Goal: Check status

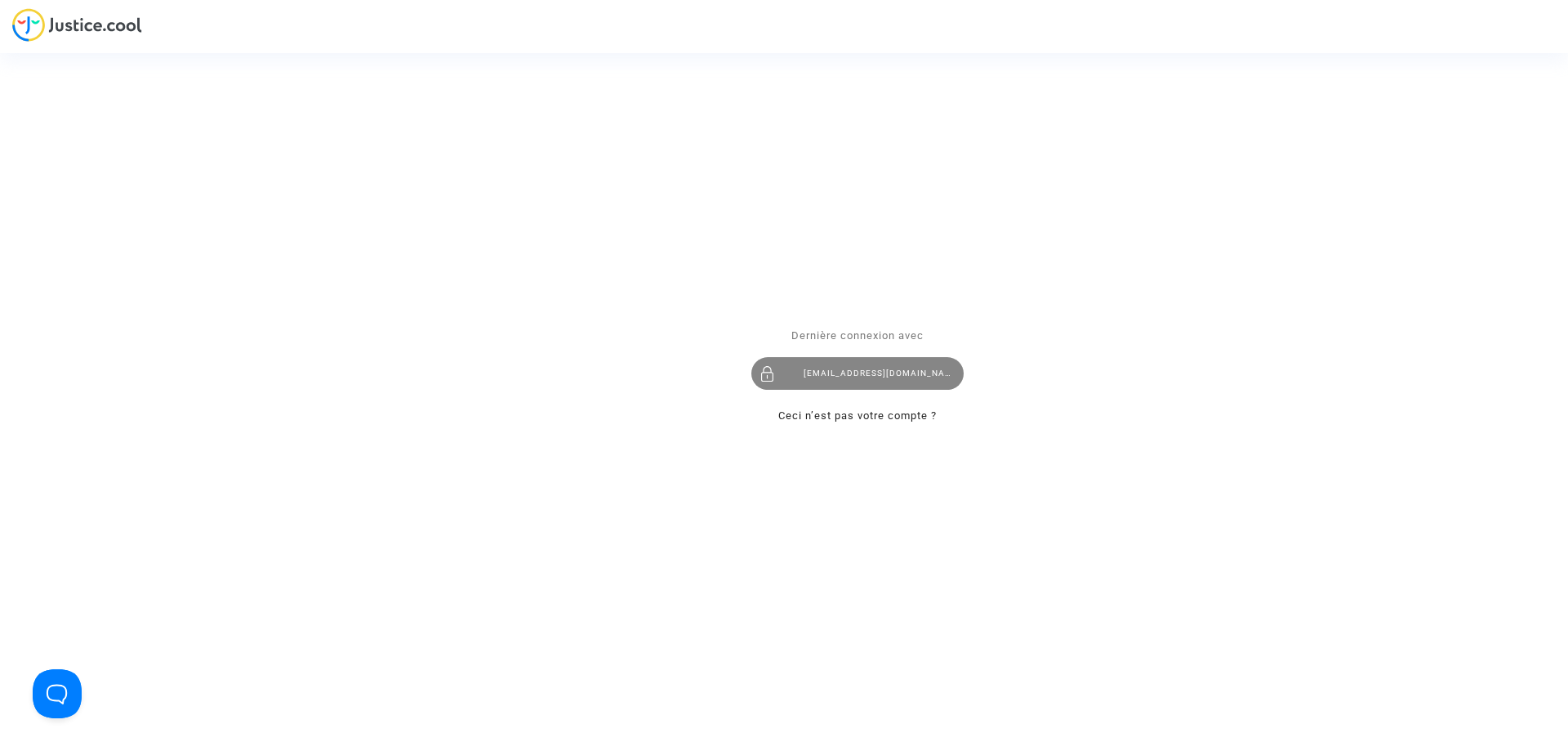
click at [874, 368] on div "[EMAIL_ADDRESS][DOMAIN_NAME]" at bounding box center [857, 373] width 212 height 32
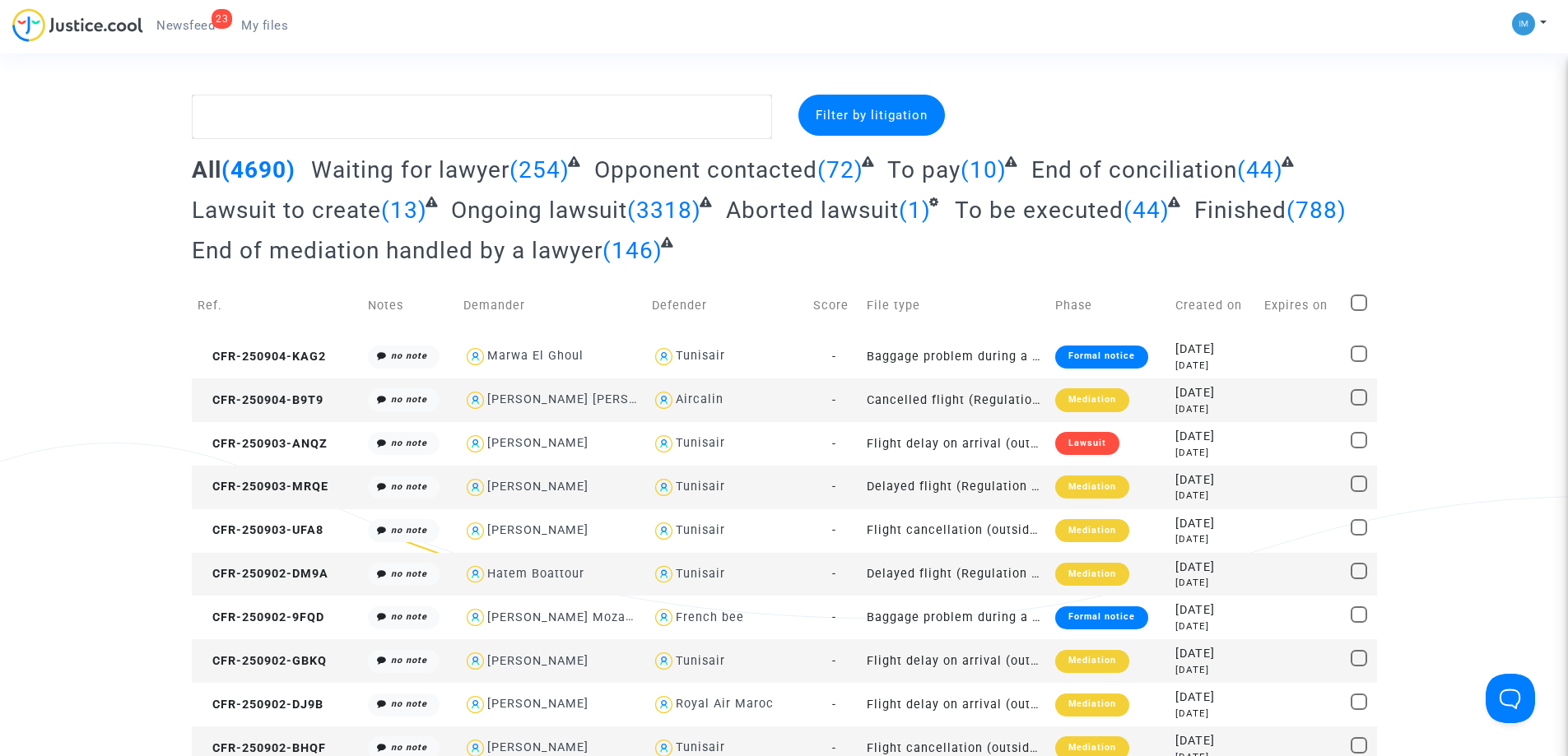
click at [961, 174] on span "(10)" at bounding box center [983, 171] width 46 height 28
click at [935, 165] on span "To pay" at bounding box center [924, 171] width 73 height 28
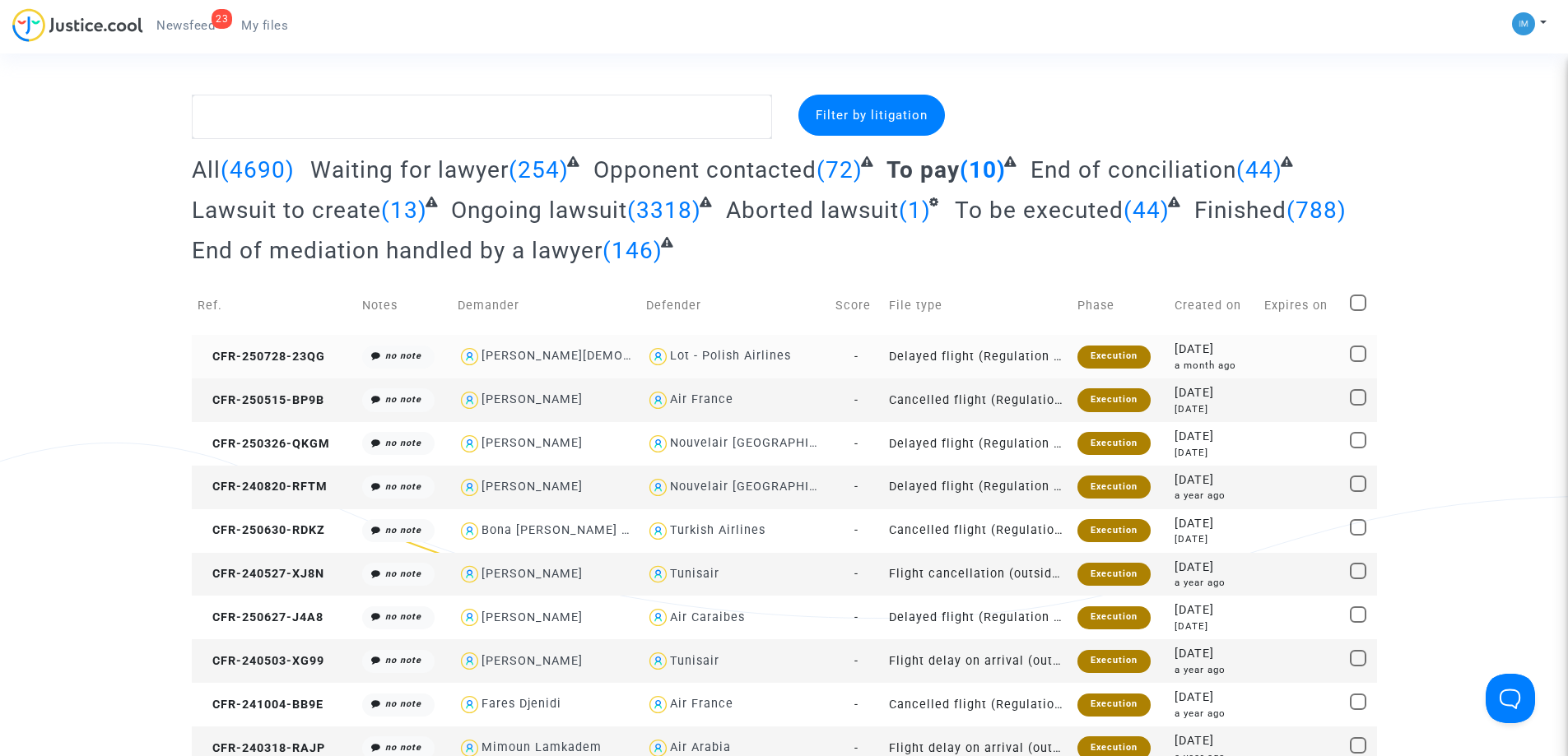
click at [1106, 353] on div "Execution" at bounding box center [1113, 356] width 73 height 23
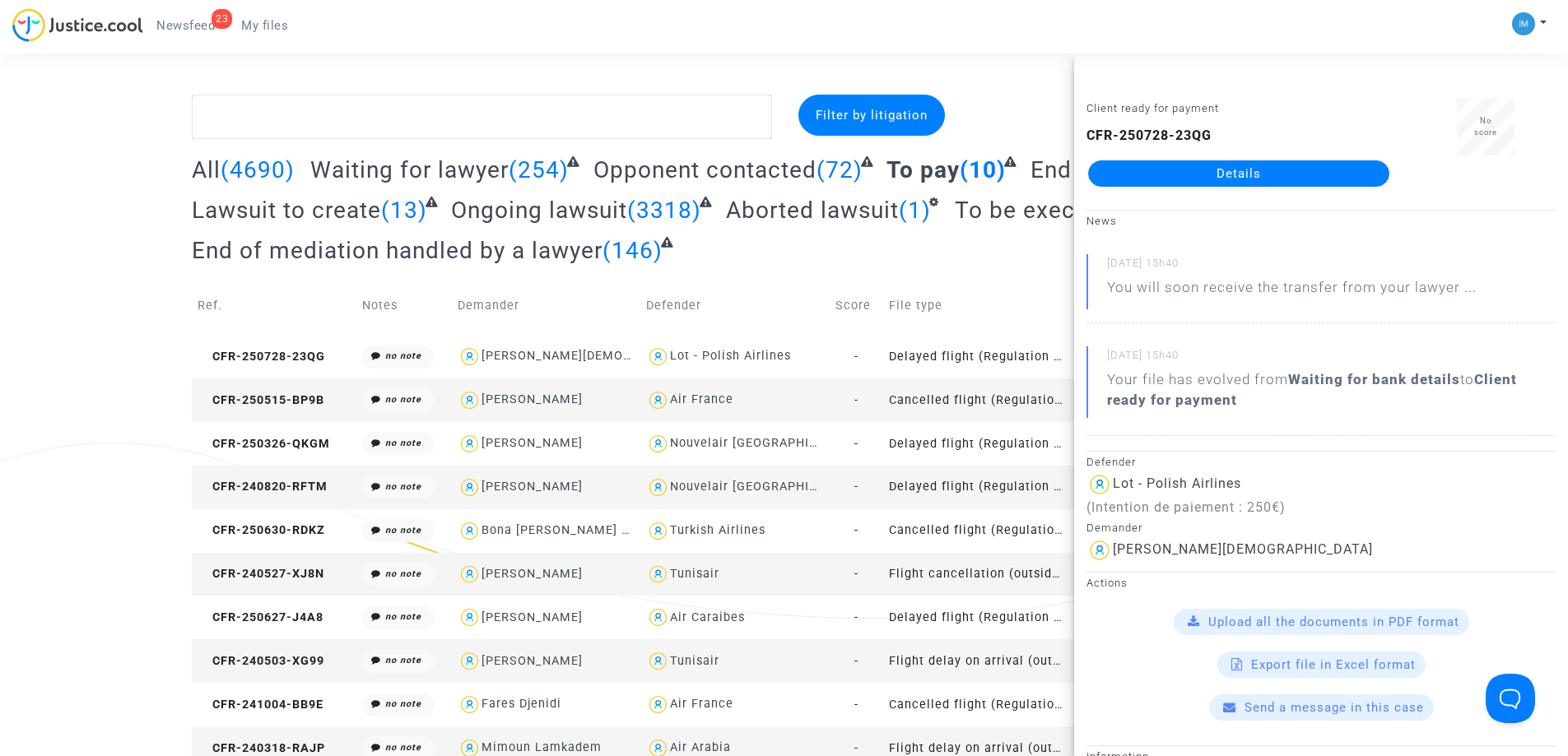
click at [1033, 400] on td "Cancelled flight (Regulation EC 261/2004)" at bounding box center [976, 400] width 188 height 43
